Goal: Transaction & Acquisition: Purchase product/service

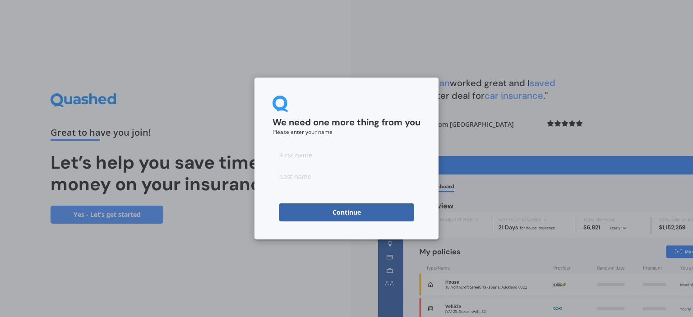
click at [304, 157] on input at bounding box center [346, 155] width 148 height 18
type input "Ieon"
click at [322, 180] on input at bounding box center [346, 176] width 148 height 18
type input "[PERSON_NAME]"
click at [341, 215] on button "Continue" at bounding box center [346, 212] width 135 height 18
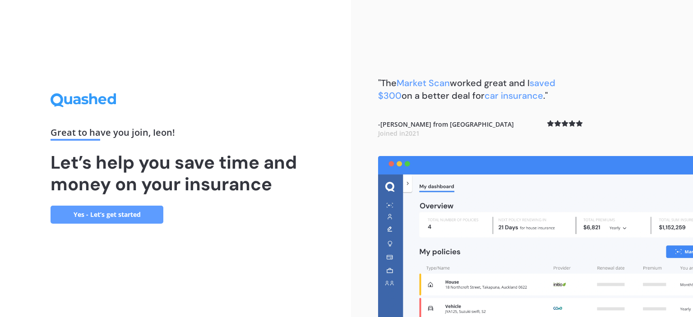
click at [129, 212] on link "Yes - Let’s get started" at bounding box center [107, 215] width 113 height 18
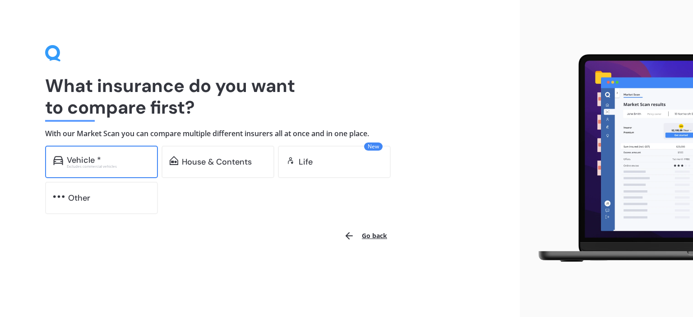
click at [134, 163] on div "Vehicle *" at bounding box center [108, 160] width 83 height 9
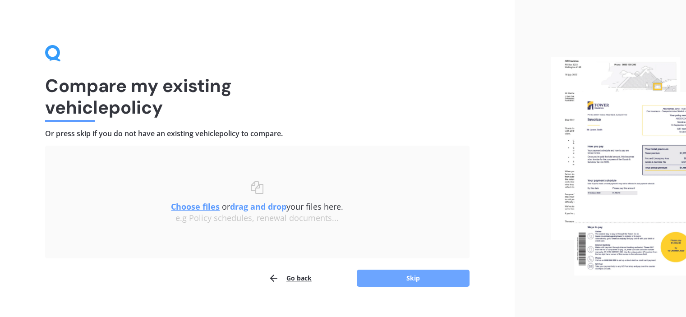
click at [401, 277] on button "Skip" at bounding box center [413, 278] width 113 height 17
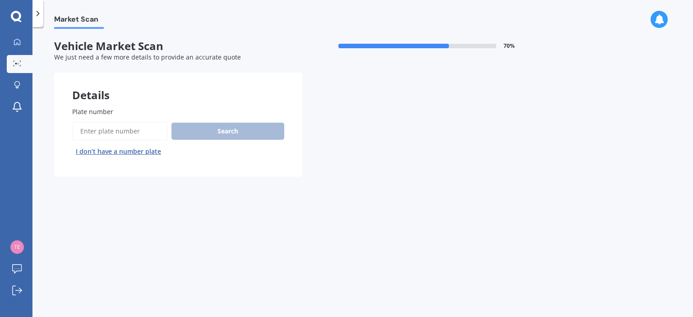
click at [124, 133] on input "Plate number" at bounding box center [120, 131] width 96 height 19
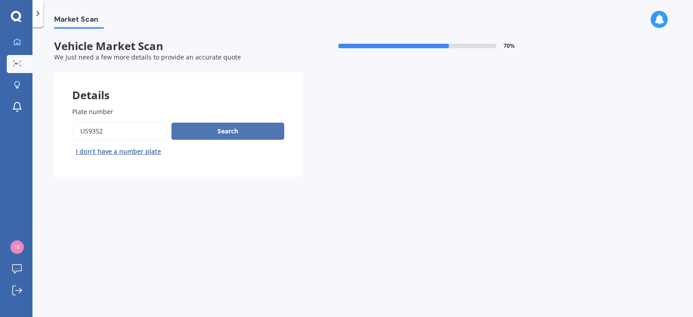
type input "US9352"
click at [198, 133] on button "Search" at bounding box center [227, 131] width 113 height 17
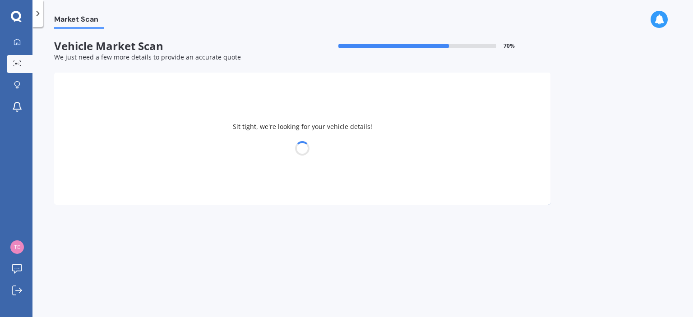
select select "TOYOTA"
select select "COROLLA"
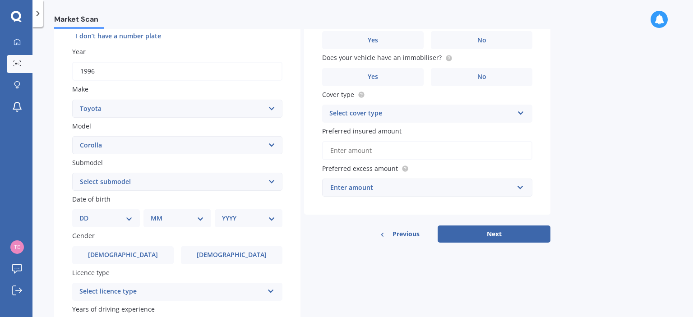
scroll to position [135, 0]
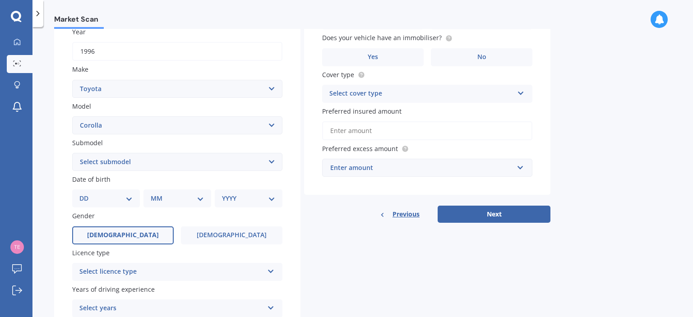
click at [145, 234] on label "[DEMOGRAPHIC_DATA]" at bounding box center [122, 235] width 101 height 18
click at [0, 0] on input "[DEMOGRAPHIC_DATA]" at bounding box center [0, 0] width 0 height 0
click at [128, 198] on select "DD 01 02 03 04 05 06 07 08 09 10 11 12 13 14 15 16 17 18 19 20 21 22 23 24 25 2…" at bounding box center [105, 198] width 53 height 10
select select "06"
click at [87, 193] on select "DD 01 02 03 04 05 06 07 08 09 10 11 12 13 14 15 16 17 18 19 20 21 22 23 24 25 2…" at bounding box center [105, 198] width 53 height 10
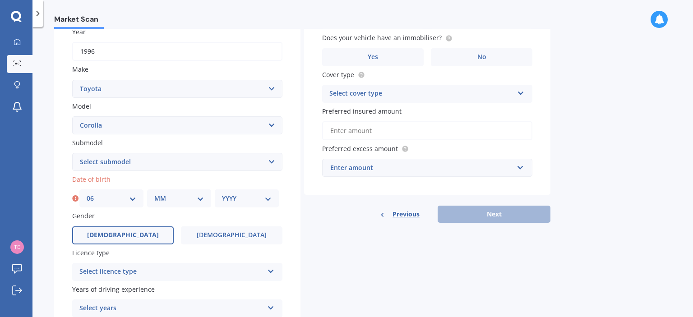
click at [202, 198] on select "MM 01 02 03 04 05 06 07 08 09 10 11 12" at bounding box center [179, 198] width 50 height 10
select select "04"
click at [154, 193] on select "MM 01 02 03 04 05 06 07 08 09 10 11 12" at bounding box center [179, 198] width 50 height 10
click at [267, 200] on select "YYYY 2025 2024 2023 2022 2021 2020 2019 2018 2017 2016 2015 2014 2013 2012 2011…" at bounding box center [247, 198] width 50 height 10
select select "1963"
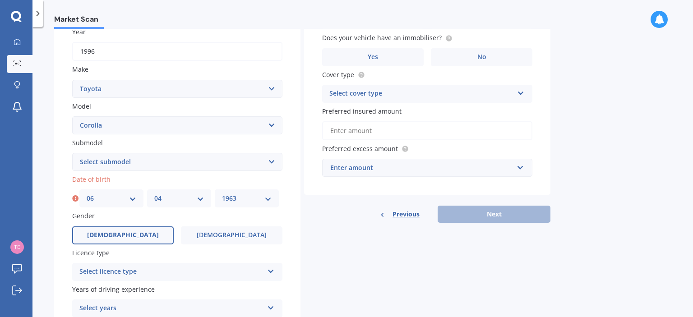
click at [222, 193] on select "YYYY 2025 2024 2023 2022 2021 2020 2019 2018 2017 2016 2015 2014 2013 2012 2011…" at bounding box center [247, 198] width 50 height 10
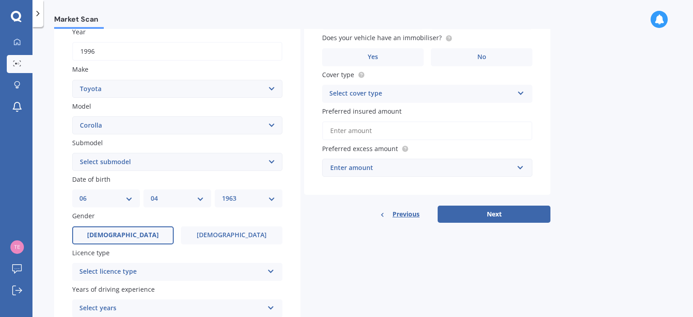
click at [272, 164] on select "Select submodel (All other) Axio Diesel [PERSON_NAME] 2WD [PERSON_NAME] 4WD FXG…" at bounding box center [177, 162] width 210 height 18
select select "GX 1.6"
click at [72, 153] on select "Select submodel (All other) Axio Diesel [PERSON_NAME] 2WD [PERSON_NAME] 4WD FXG…" at bounding box center [177, 162] width 210 height 18
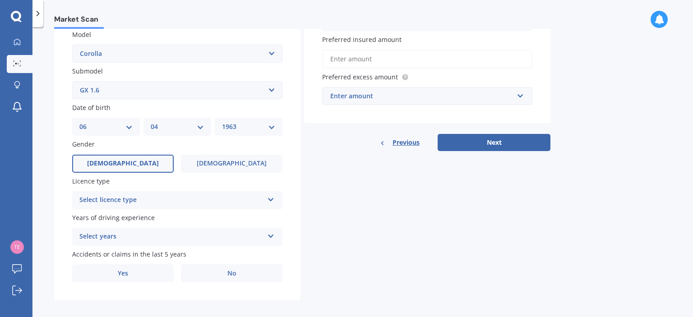
scroll to position [214, 0]
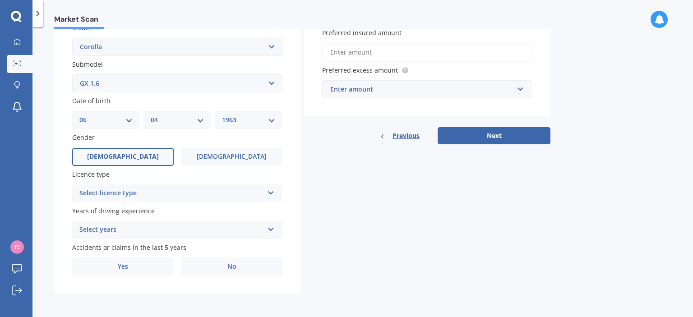
click at [272, 193] on icon at bounding box center [271, 191] width 8 height 6
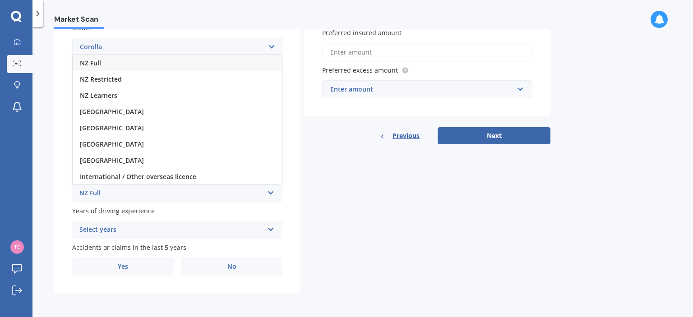
click at [188, 60] on div "NZ Full" at bounding box center [177, 63] width 209 height 16
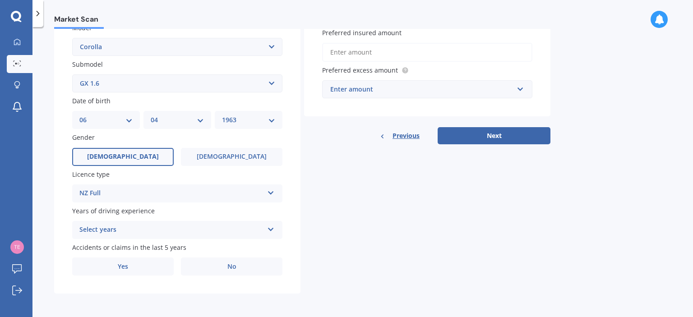
click at [271, 229] on icon at bounding box center [271, 228] width 8 height 6
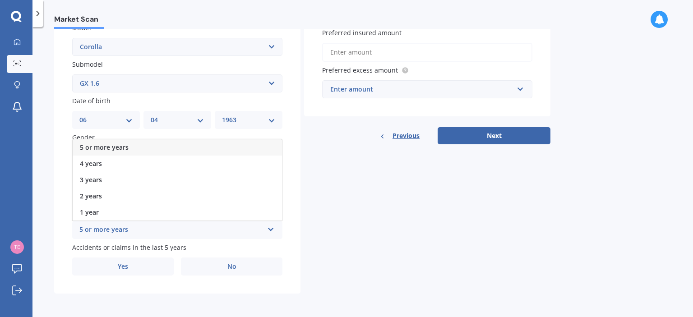
click at [163, 146] on div "5 or more years" at bounding box center [177, 147] width 209 height 16
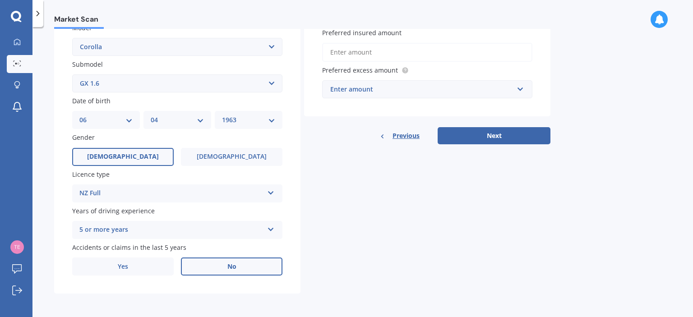
click at [244, 268] on label "No" at bounding box center [231, 267] width 101 height 18
click at [0, 0] on input "No" at bounding box center [0, 0] width 0 height 0
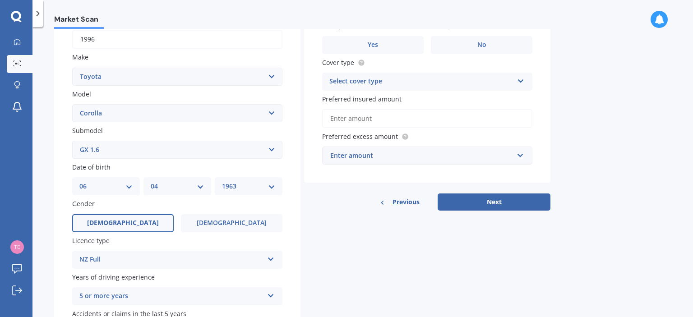
scroll to position [33, 0]
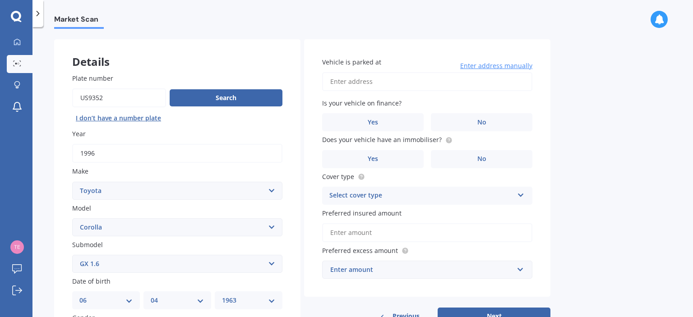
click at [402, 81] on input "Vehicle is parked at" at bounding box center [427, 81] width 210 height 19
type input "[STREET_ADDRESS][PERSON_NAME]"
click at [465, 117] on label "No" at bounding box center [481, 122] width 101 height 18
click at [0, 0] on input "No" at bounding box center [0, 0] width 0 height 0
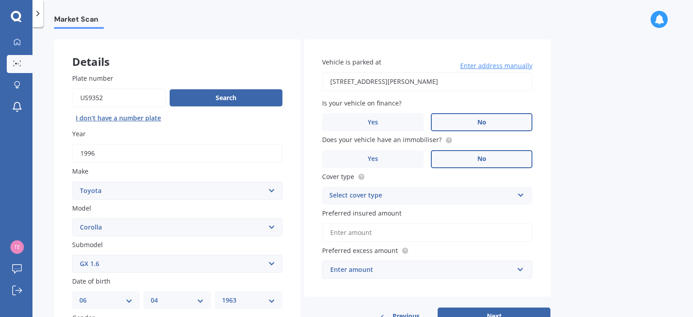
click at [462, 162] on label "No" at bounding box center [481, 159] width 101 height 18
click at [0, 0] on input "No" at bounding box center [0, 0] width 0 height 0
click at [521, 197] on icon at bounding box center [521, 193] width 8 height 6
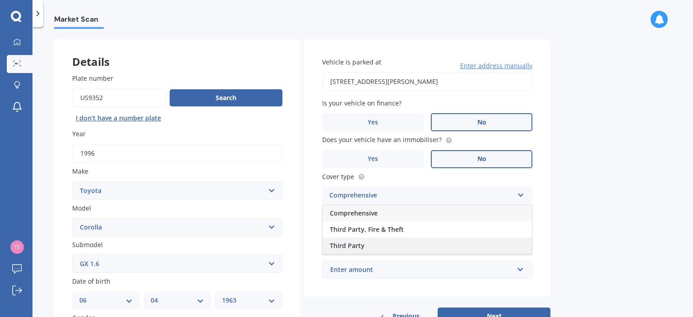
click at [370, 242] on div "Third Party" at bounding box center [426, 246] width 209 height 16
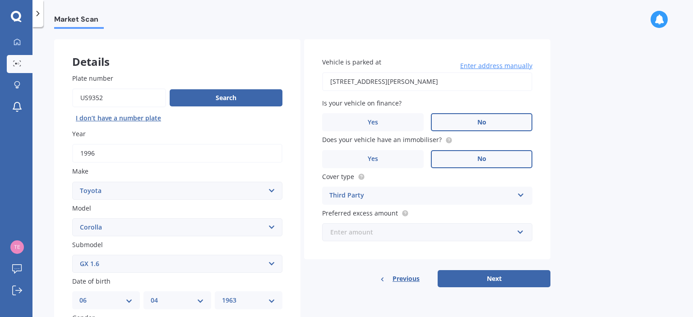
click at [520, 233] on input "text" at bounding box center [424, 232] width 202 height 17
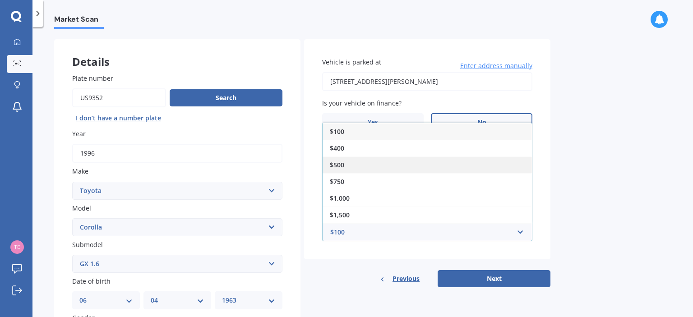
click at [364, 161] on div "$500" at bounding box center [426, 164] width 209 height 17
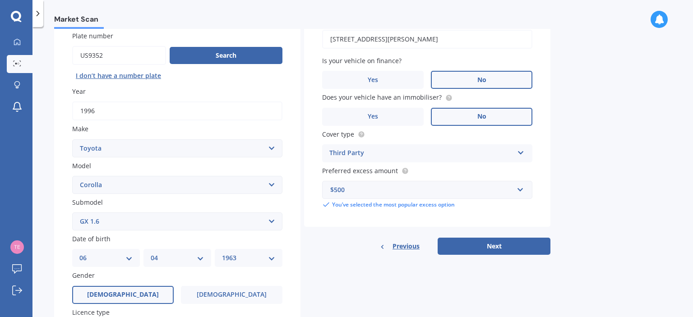
scroll to position [124, 0]
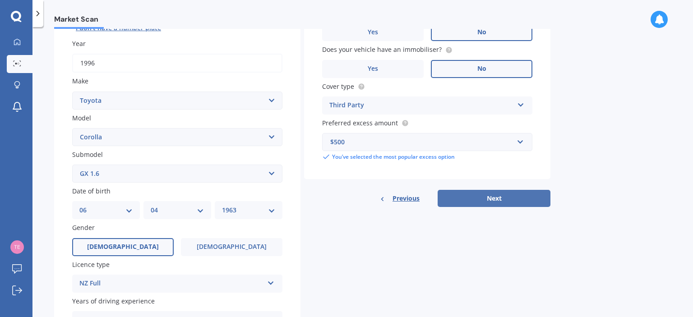
click at [486, 197] on button "Next" at bounding box center [493, 198] width 113 height 17
select select "06"
select select "04"
select select "1963"
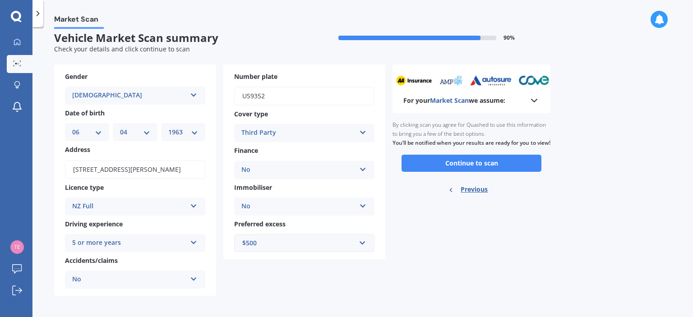
scroll to position [10, 0]
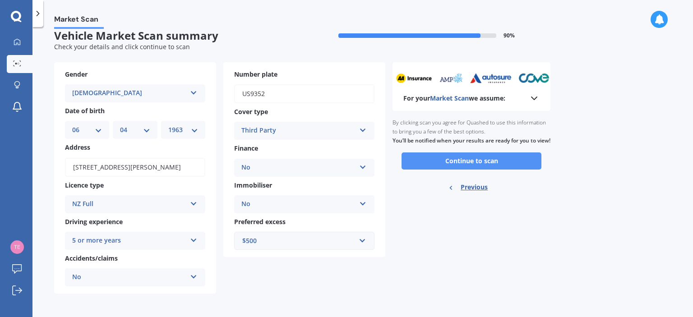
click at [442, 168] on button "Continue to scan" at bounding box center [471, 160] width 140 height 17
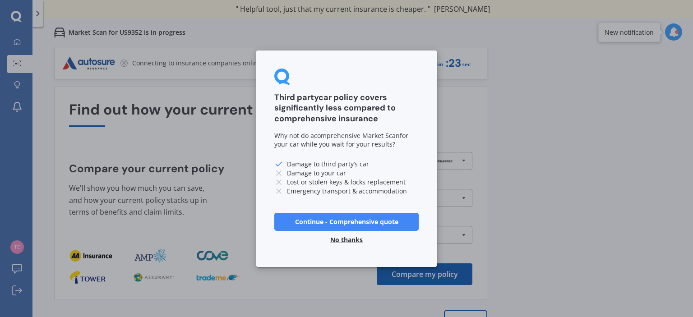
click at [340, 239] on button "No thanks" at bounding box center [346, 239] width 43 height 18
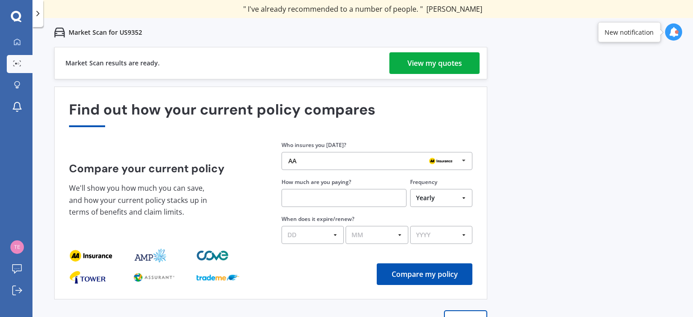
click at [423, 61] on div "View my quotes" at bounding box center [434, 63] width 55 height 22
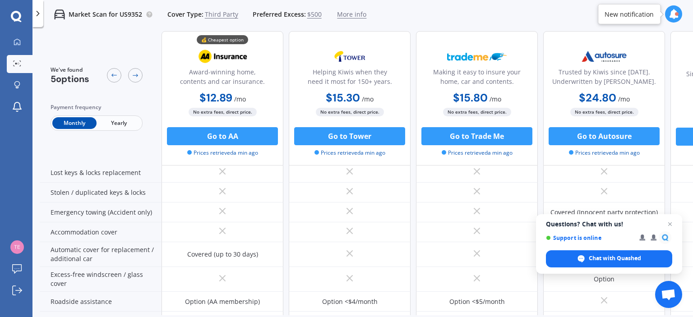
scroll to position [61, 0]
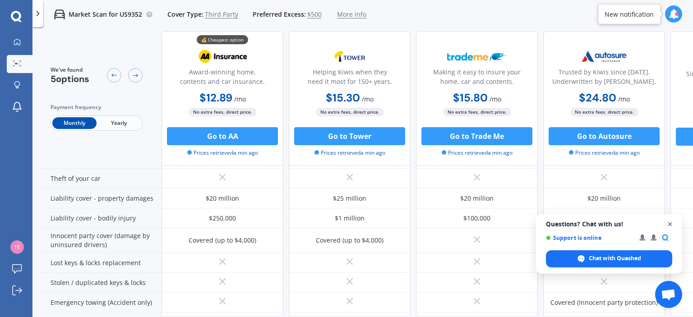
click at [669, 225] on span "Open chat" at bounding box center [669, 224] width 11 height 11
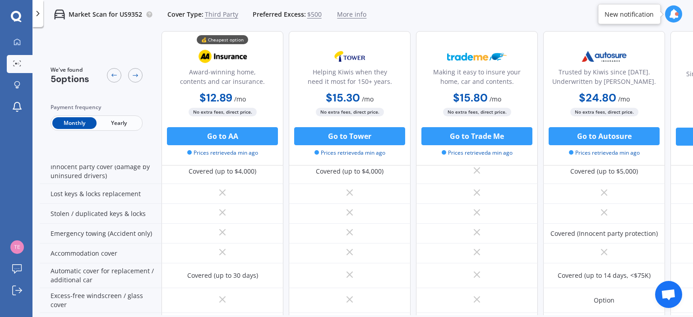
scroll to position [135, 0]
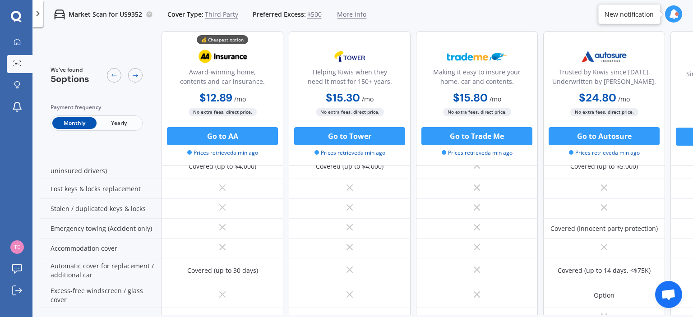
click at [126, 125] on span "Yearly" at bounding box center [119, 123] width 44 height 12
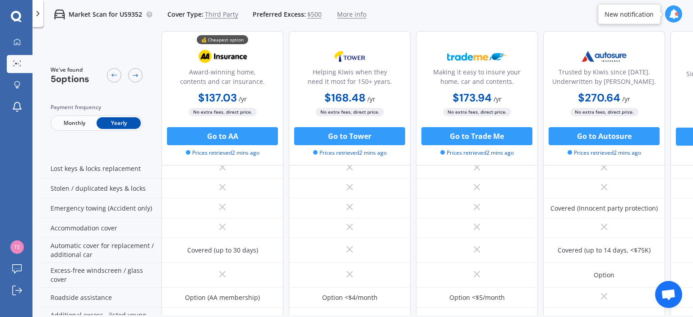
scroll to position [152, 0]
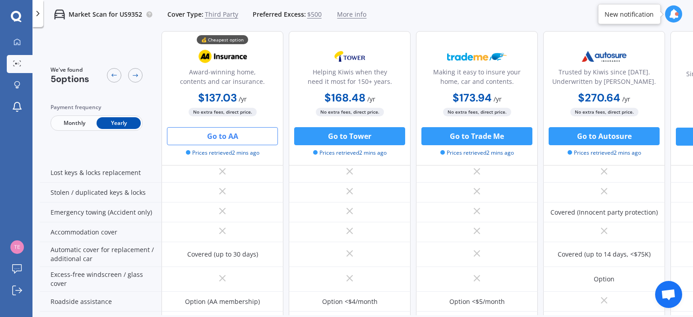
click at [222, 138] on button "Go to AA" at bounding box center [222, 136] width 111 height 18
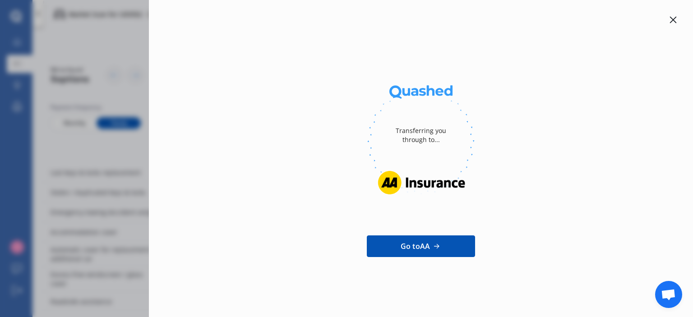
click at [672, 20] on icon at bounding box center [673, 20] width 7 height 7
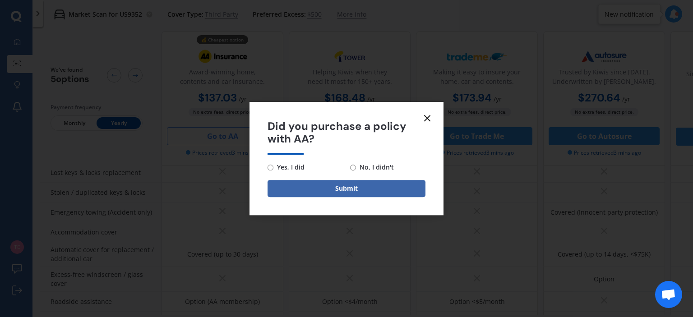
click at [427, 119] on line at bounding box center [426, 117] width 5 height 5
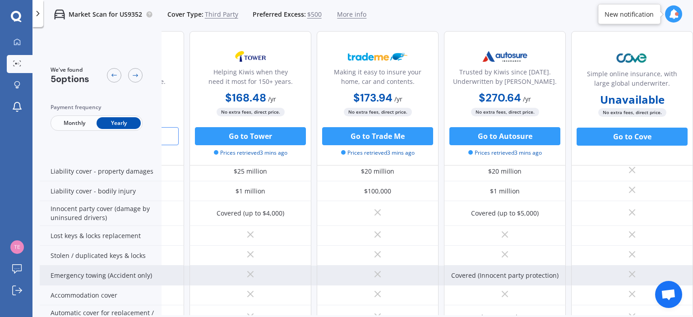
scroll to position [61, 103]
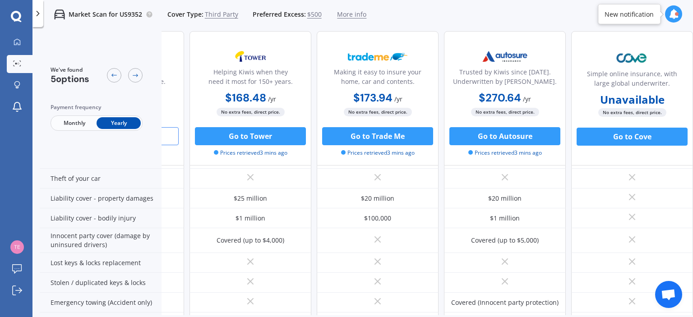
click at [349, 17] on span "More info" at bounding box center [351, 14] width 29 height 9
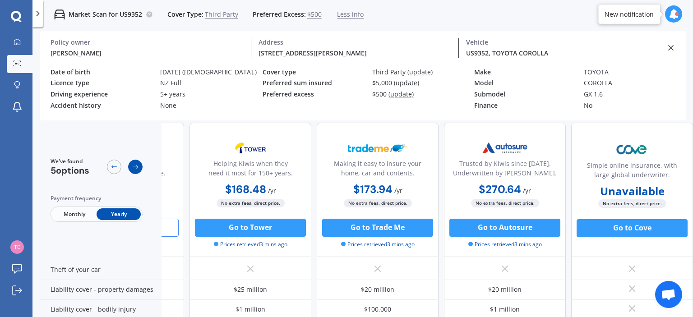
click at [140, 167] on div at bounding box center [135, 167] width 14 height 14
click at [131, 167] on div at bounding box center [135, 167] width 14 height 14
